Goal: Task Accomplishment & Management: Complete application form

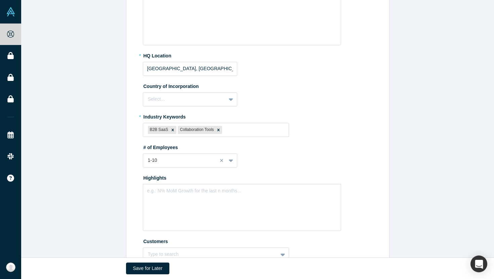
scroll to position [216, 0]
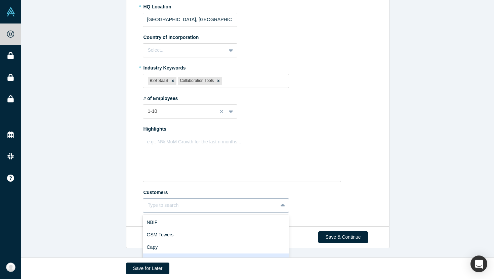
click at [261, 206] on div "Almaden Inc, 4 of 10. 10 results available. Use Up and Down to choose options, …" at bounding box center [216, 205] width 146 height 14
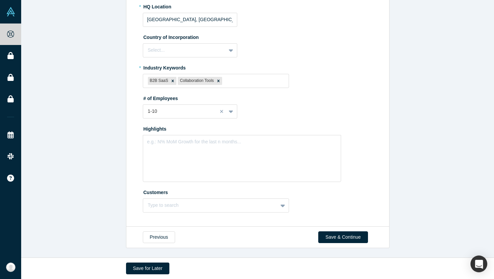
click at [273, 107] on div "# of Employees 1-10" at bounding box center [259, 106] width 232 height 26
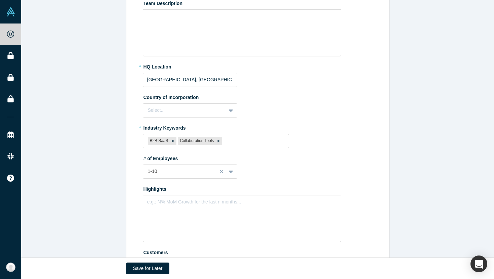
scroll to position [134, 0]
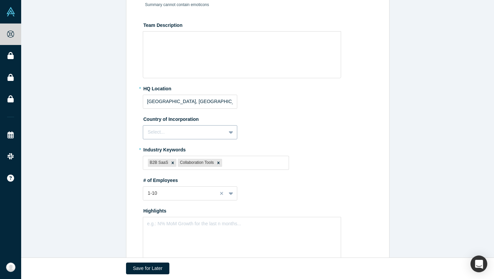
click at [223, 130] on div "Select..." at bounding box center [184, 132] width 83 height 11
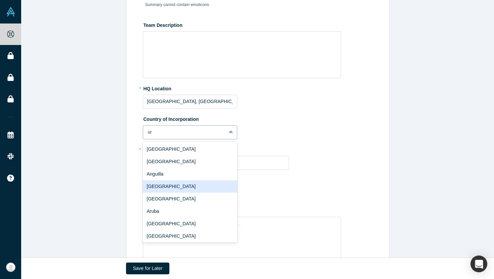
type input "uni"
click at [190, 187] on div "[GEOGRAPHIC_DATA]" at bounding box center [190, 186] width 94 height 12
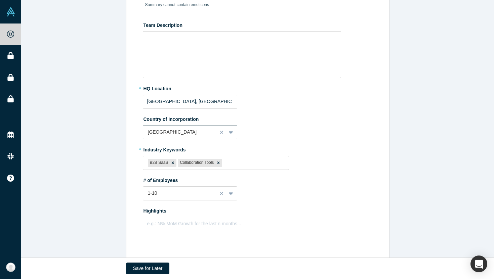
click at [285, 131] on div "Country of Incorporation option [GEOGRAPHIC_DATA], selected. [GEOGRAPHIC_DATA]" at bounding box center [259, 126] width 232 height 26
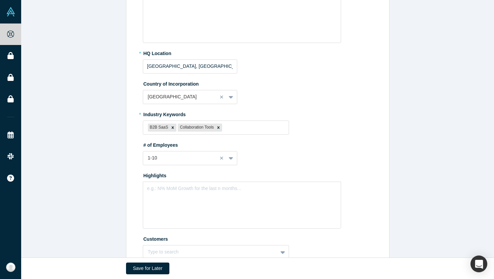
scroll to position [216, 0]
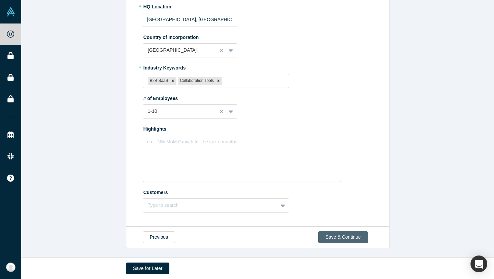
click at [341, 235] on button "Save & Continue" at bounding box center [342, 237] width 49 height 12
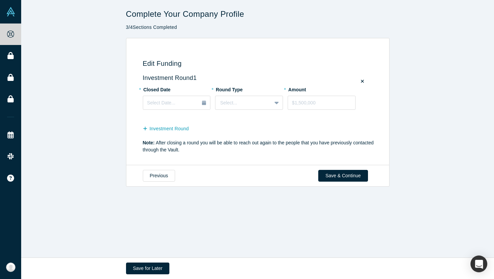
scroll to position [0, 0]
click at [164, 174] on button "Previous" at bounding box center [159, 176] width 32 height 12
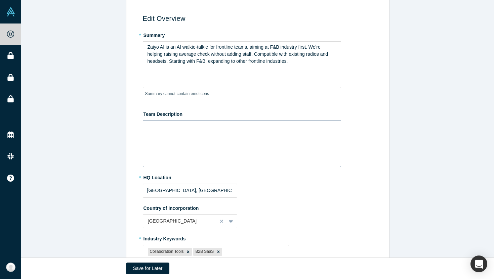
scroll to position [131, 0]
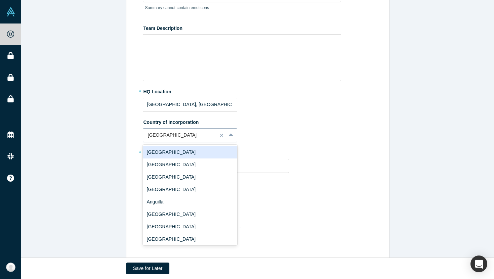
click at [200, 135] on div at bounding box center [180, 135] width 65 height 8
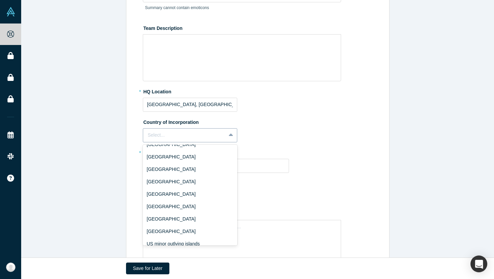
click at [299, 180] on label "# of Employees" at bounding box center [259, 182] width 232 height 9
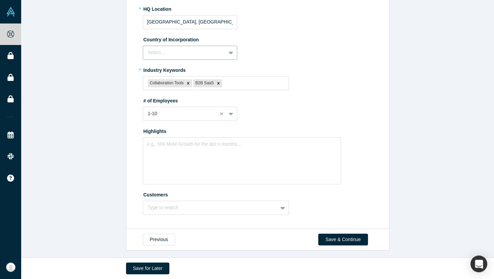
scroll to position [216, 0]
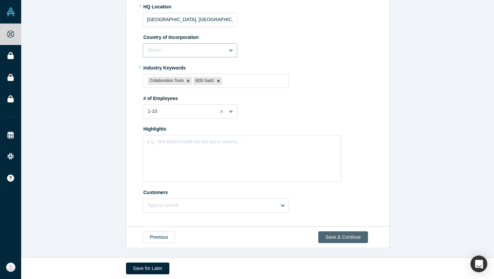
click at [345, 237] on button "Save & Continue" at bounding box center [342, 237] width 49 height 12
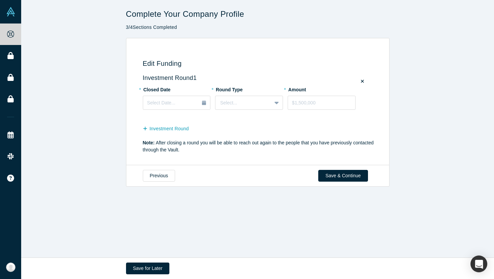
scroll to position [0, 0]
click at [325, 175] on button "Save & Continue" at bounding box center [342, 176] width 49 height 12
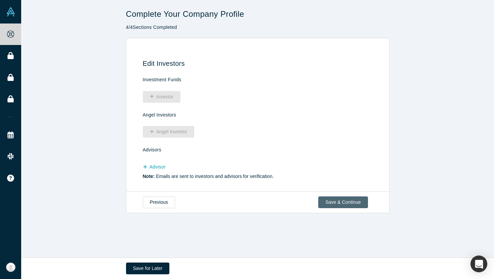
click at [330, 203] on button "Save & Continue" at bounding box center [342, 202] width 49 height 12
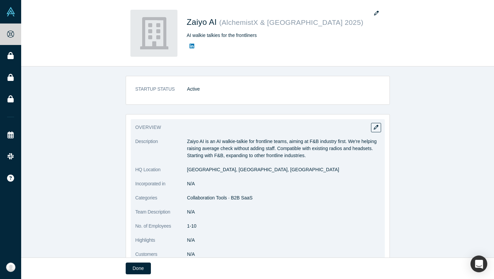
scroll to position [5, 0]
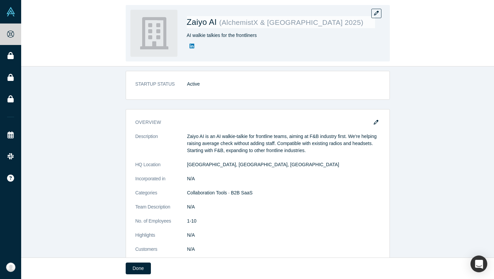
click at [155, 31] on img at bounding box center [153, 33] width 47 height 47
click at [378, 14] on icon "button" at bounding box center [376, 13] width 5 height 5
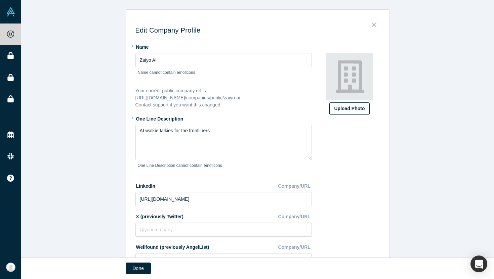
click at [349, 103] on label "Upload Photo" at bounding box center [349, 108] width 40 height 12
click at [0, 0] on input "Upload Photo" at bounding box center [0, 0] width 0 height 0
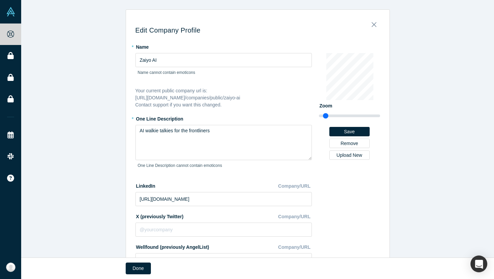
click at [304, 87] on div "* Name [PERSON_NAME] AI Name cannot contain emoticons Your current public compa…" at bounding box center [257, 189] width 244 height 296
drag, startPoint x: 326, startPoint y: 113, endPoint x: 317, endPoint y: 113, distance: 8.7
click at [319, 113] on input "range" at bounding box center [349, 116] width 61 height 8
drag, startPoint x: 320, startPoint y: 117, endPoint x: 335, endPoint y: 117, distance: 15.1
click at [335, 117] on input "range" at bounding box center [349, 116] width 61 height 8
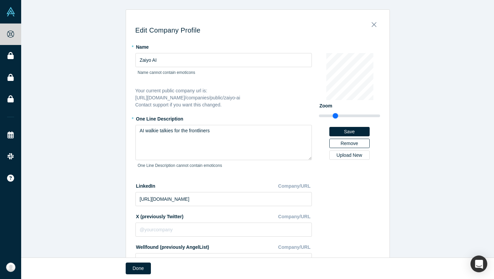
click at [342, 145] on button "Remove" at bounding box center [349, 143] width 40 height 9
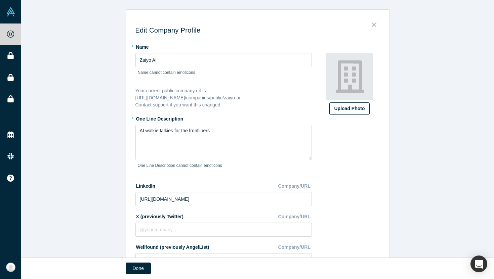
click at [347, 107] on div "Upload Photo" at bounding box center [349, 108] width 30 height 7
click at [0, 0] on input "Upload Photo" at bounding box center [0, 0] width 0 height 0
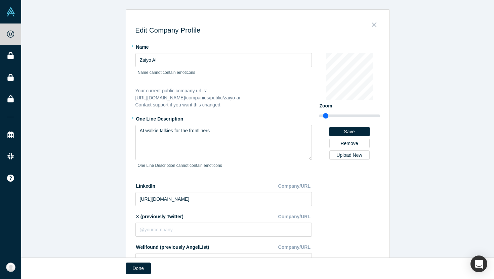
click at [306, 87] on div "* Name [PERSON_NAME] AI Name cannot contain emoticons Your current public compa…" at bounding box center [257, 189] width 244 height 296
drag, startPoint x: 325, startPoint y: 114, endPoint x: 294, endPoint y: 115, distance: 30.9
click at [319, 115] on input "range" at bounding box center [349, 116] width 61 height 8
type input "0.75"
drag, startPoint x: 321, startPoint y: 114, endPoint x: 311, endPoint y: 114, distance: 10.7
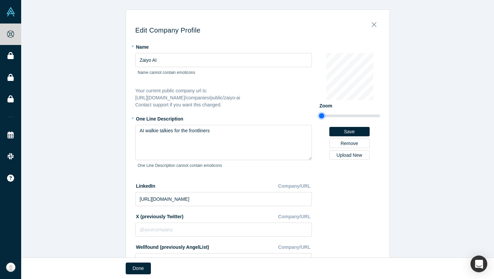
click at [319, 114] on input "range" at bounding box center [349, 116] width 61 height 8
click at [356, 129] on button "Save" at bounding box center [349, 131] width 40 height 9
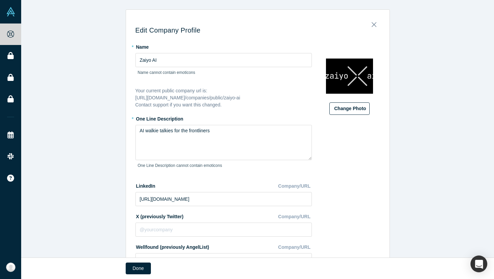
click at [353, 110] on button "Change Photo" at bounding box center [349, 108] width 40 height 12
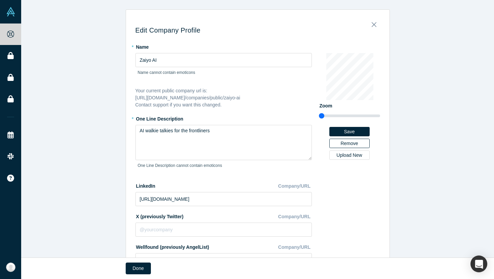
click at [353, 141] on button "Remove" at bounding box center [349, 143] width 40 height 9
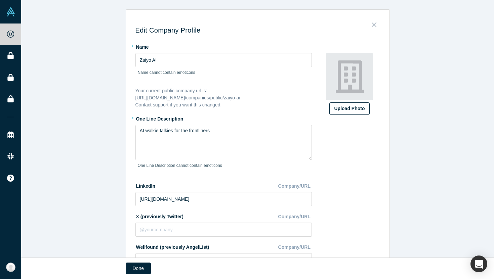
click at [358, 110] on div "Upload Photo" at bounding box center [349, 108] width 30 height 7
click at [0, 0] on input "Upload Photo" at bounding box center [0, 0] width 0 height 0
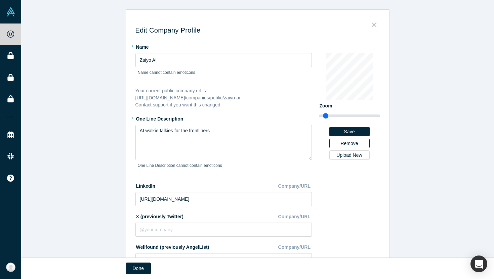
click at [337, 142] on button "Remove" at bounding box center [349, 143] width 40 height 9
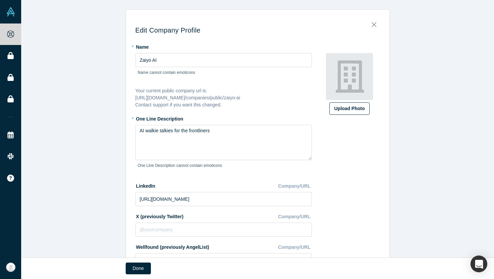
click at [343, 113] on label "Upload Photo" at bounding box center [349, 108] width 40 height 12
click at [0, 0] on input "Upload Photo" at bounding box center [0, 0] width 0 height 0
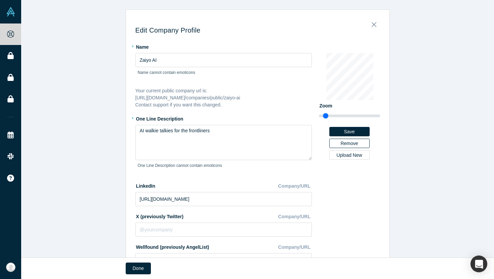
click at [352, 143] on button "Remove" at bounding box center [349, 143] width 40 height 9
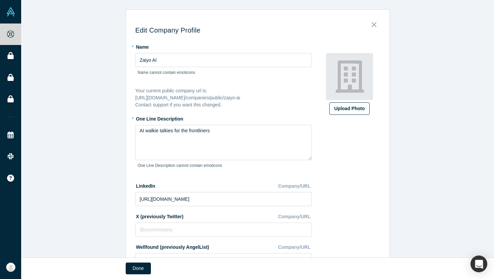
click at [356, 110] on div "Upload Photo" at bounding box center [349, 108] width 30 height 7
click at [0, 0] on input "Upload Photo" at bounding box center [0, 0] width 0 height 0
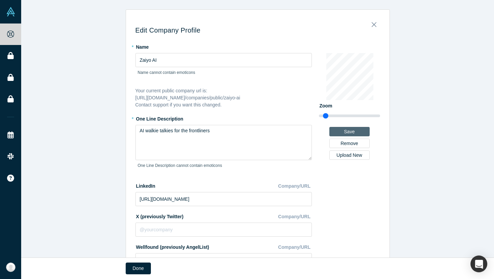
click at [344, 131] on button "Save" at bounding box center [349, 131] width 40 height 9
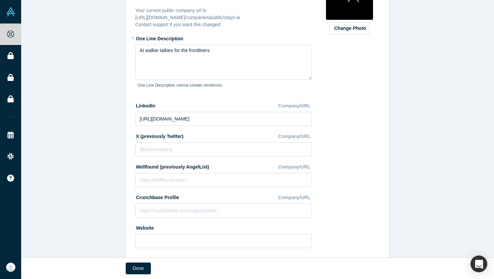
scroll to position [258, 0]
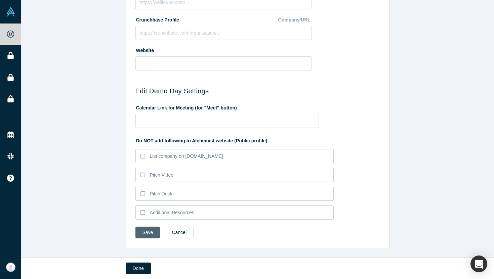
click at [153, 236] on button "Save" at bounding box center [147, 233] width 25 height 12
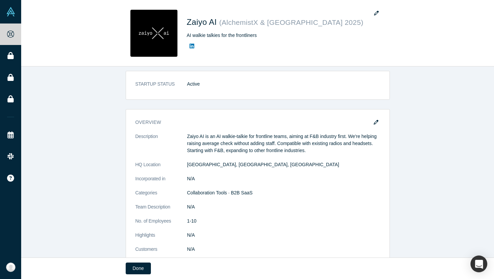
scroll to position [0, 0]
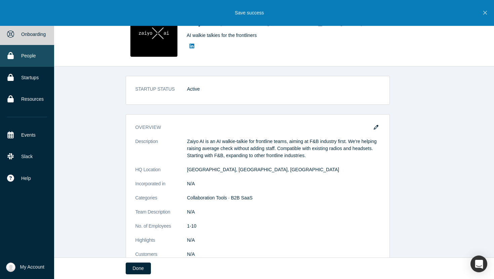
click at [10, 51] on link "People" at bounding box center [27, 55] width 54 height 21
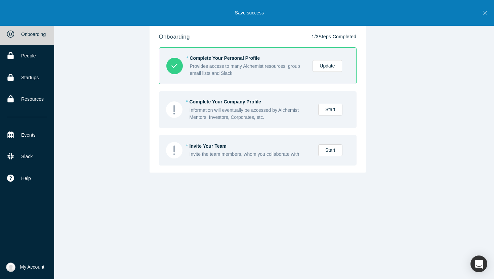
click at [17, 33] on link "Onboarding" at bounding box center [27, 34] width 54 height 21
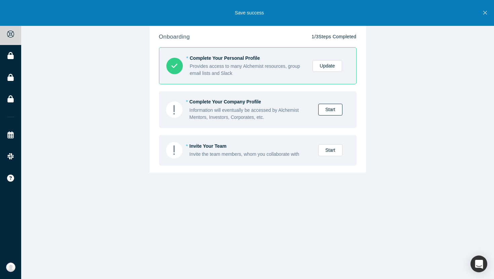
click at [335, 113] on link "Start" at bounding box center [330, 110] width 24 height 12
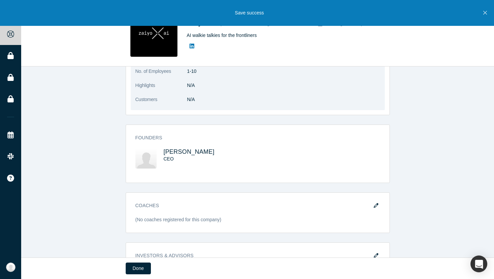
scroll to position [240, 0]
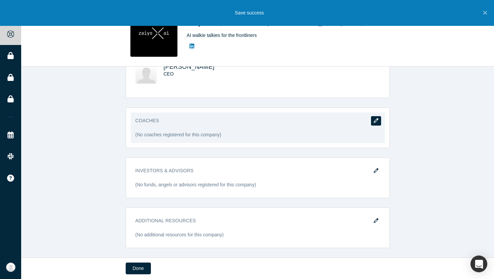
click at [378, 121] on button "button" at bounding box center [376, 120] width 10 height 9
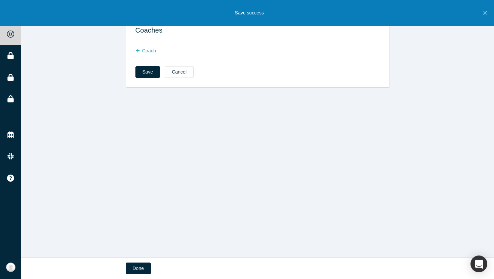
click at [152, 52] on button "Coach" at bounding box center [149, 51] width 28 height 12
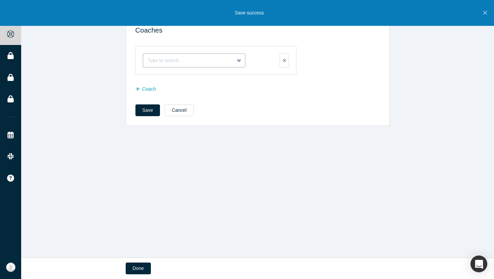
click at [158, 53] on div "Type to search" at bounding box center [194, 60] width 103 height 14
type input "[PERSON_NAME]"
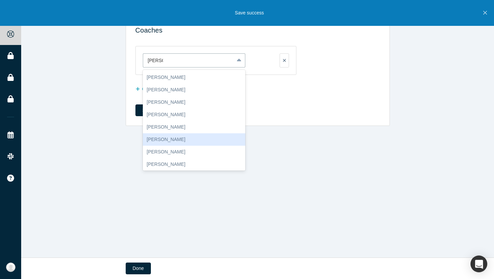
click at [178, 138] on div "[PERSON_NAME]" at bounding box center [194, 139] width 103 height 12
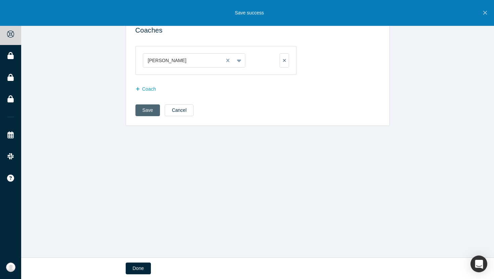
click at [152, 113] on button "Save" at bounding box center [147, 110] width 25 height 12
click at [147, 111] on button "Save" at bounding box center [147, 110] width 25 height 12
click at [150, 109] on button "Save" at bounding box center [147, 110] width 25 height 12
click at [140, 269] on button "Done" at bounding box center [138, 269] width 25 height 12
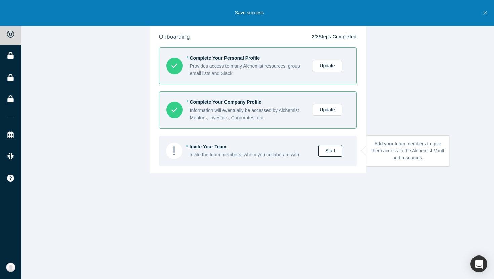
click at [338, 150] on link "Start" at bounding box center [330, 151] width 24 height 12
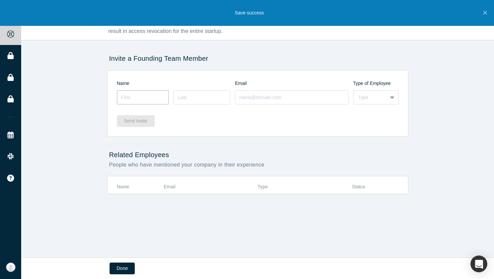
click at [151, 104] on input at bounding box center [143, 97] width 52 height 14
type input "[PERSON_NAME]"
click at [212, 95] on input at bounding box center [201, 97] width 57 height 14
paste input "Natsagdorj"
type input "Natsagdorj"
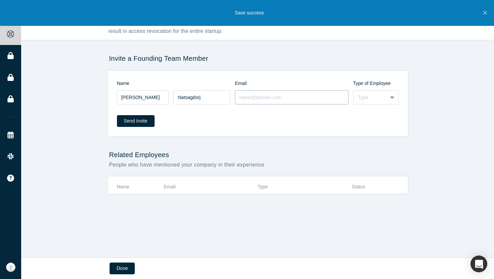
click at [262, 98] on input at bounding box center [291, 97] width 113 height 14
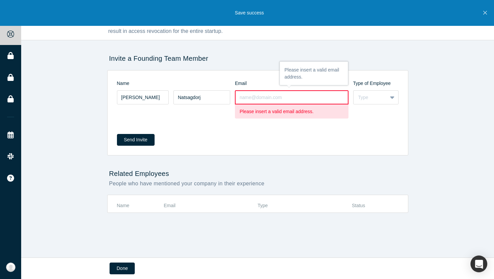
paste input "[EMAIL_ADDRESS][DOMAIN_NAME]"
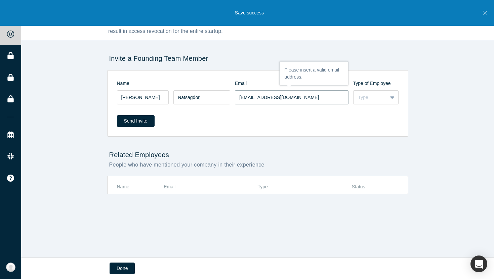
type input "[EMAIL_ADDRESS][DOMAIN_NAME]"
click at [387, 104] on div "[PERSON_NAME] [EMAIL_ADDRESS][DOMAIN_NAME] Type" at bounding box center [257, 97] width 281 height 16
click at [388, 98] on div at bounding box center [392, 97] width 11 height 12
click at [382, 130] on div "Founder" at bounding box center [375, 127] width 45 height 12
click at [325, 134] on div "Name Email Type of Employee [PERSON_NAME] [EMAIL_ADDRESS][DOMAIN_NAME] Founder …" at bounding box center [257, 103] width 301 height 66
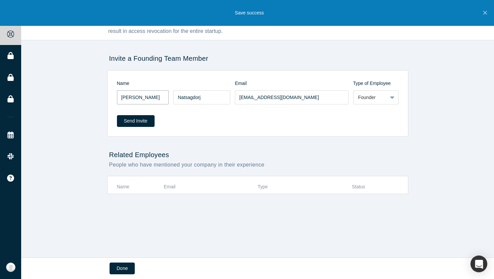
click at [147, 98] on input "[PERSON_NAME]" at bounding box center [143, 97] width 52 height 14
paste input "Munkhbileg"
type input "Munkhbileg"
click at [143, 123] on button "Send Invite" at bounding box center [136, 121] width 38 height 12
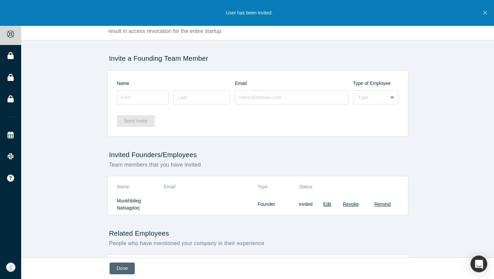
click at [125, 269] on button "Done" at bounding box center [121, 269] width 25 height 12
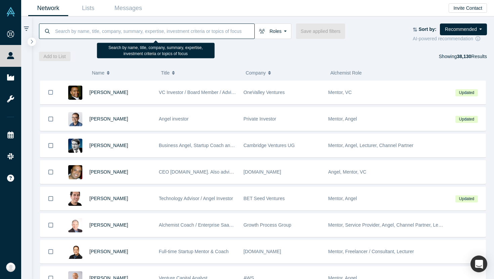
click at [128, 35] on input at bounding box center [154, 31] width 200 height 16
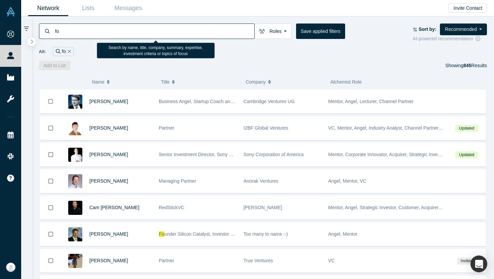
type input "f"
type input "r"
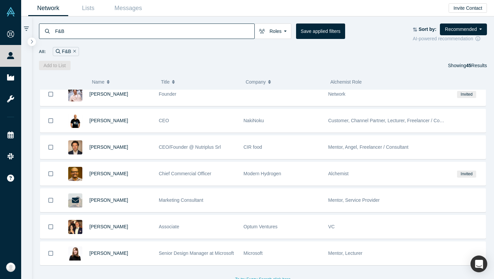
scroll to position [1020, 0]
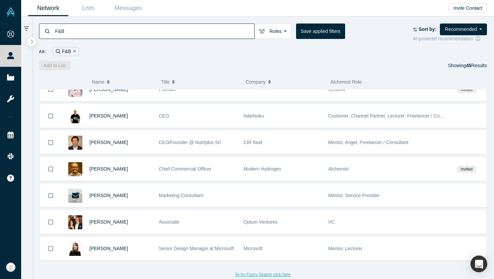
type input "F&B"
click at [274, 277] on button "To try Fuzzy Search click here" at bounding box center [262, 274] width 65 height 9
